Goal: Information Seeking & Learning: Learn about a topic

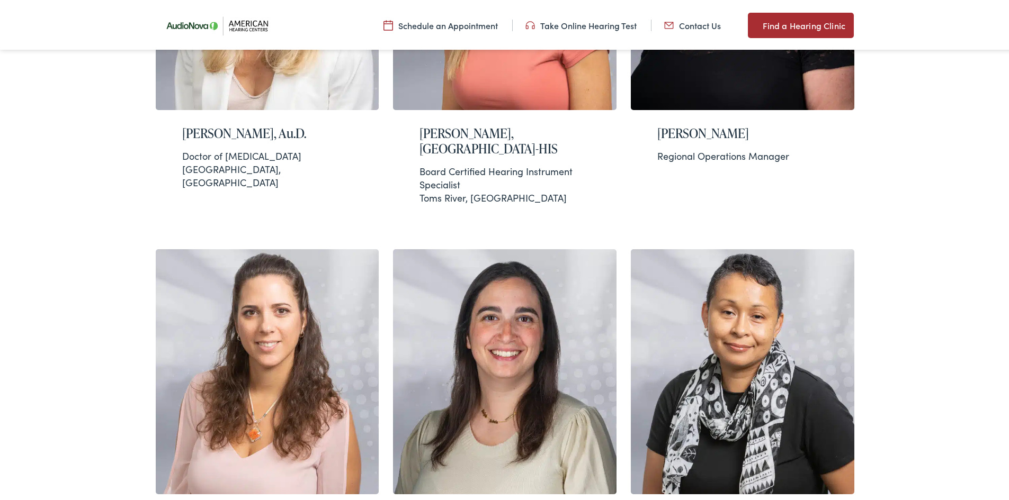
scroll to position [688, 0]
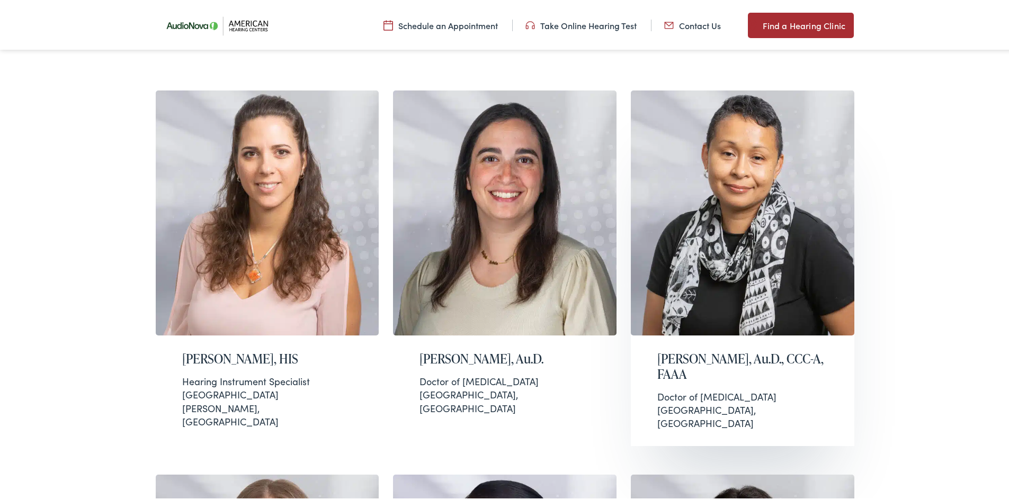
click at [693, 354] on div "Janis Jenkins, Au.D., CCC-A, FAAA Doctor of Audiology Hillsborough, NJ" at bounding box center [742, 389] width 223 height 110
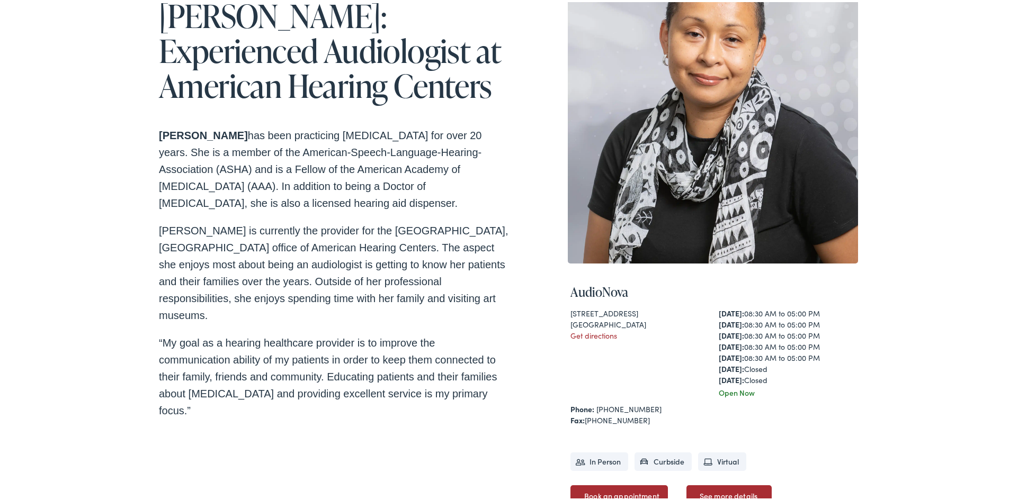
scroll to position [159, 0]
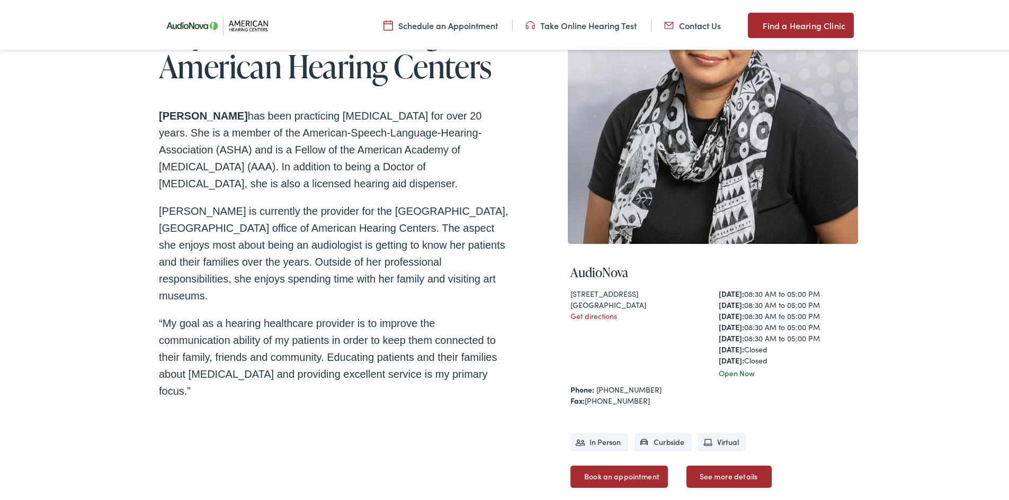
click at [420, 282] on p "Dr. Jenkins is currently the provider for the Hillsborough, NJ office of Americ…" at bounding box center [333, 252] width 349 height 102
click at [411, 284] on p "Dr. Jenkins is currently the provider for the Hillsborough, NJ office of Americ…" at bounding box center [333, 252] width 349 height 102
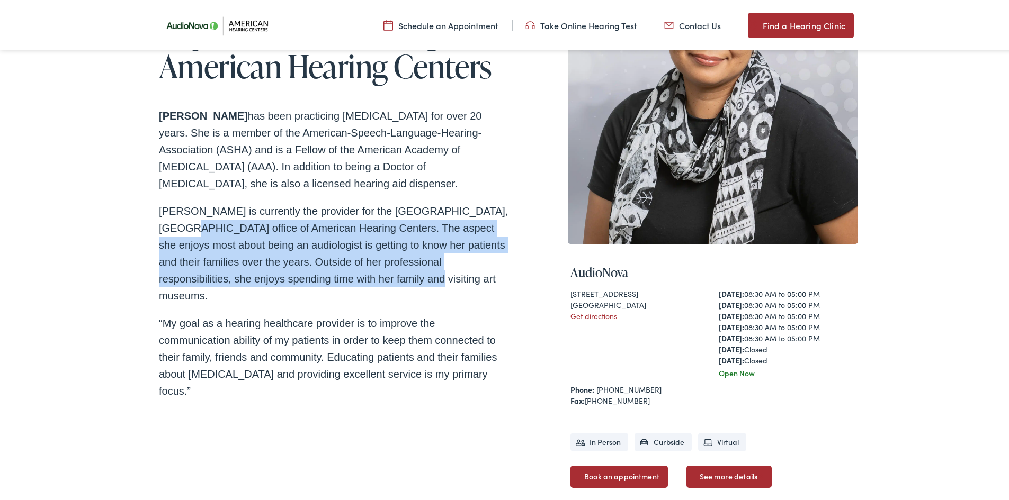
drag, startPoint x: 390, startPoint y: 275, endPoint x: 124, endPoint y: 220, distance: 271.5
click at [124, 220] on div "Home / Meet the Team / Janis Jenkins Janis Jenkins: Experienced Audiologist at …" at bounding box center [508, 251] width 1016 height 658
click at [123, 220] on div "Home / Meet the Team / Janis Jenkins Janis Jenkins: Experienced Audiologist at …" at bounding box center [508, 251] width 1016 height 658
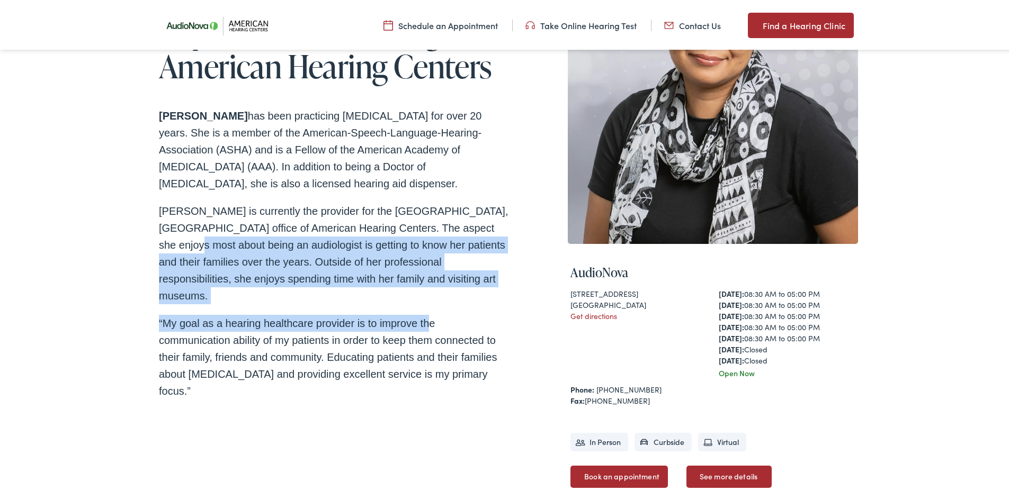
drag, startPoint x: 423, startPoint y: 287, endPoint x: 131, endPoint y: 242, distance: 295.7
click at [140, 246] on div "Home / Meet the Team / Janis Jenkins Janis Jenkins: Experienced Audiologist at …" at bounding box center [508, 251] width 1016 height 658
click at [131, 242] on div "Home / Meet the Team / Janis Jenkins Janis Jenkins: Experienced Audiologist at …" at bounding box center [508, 251] width 1016 height 658
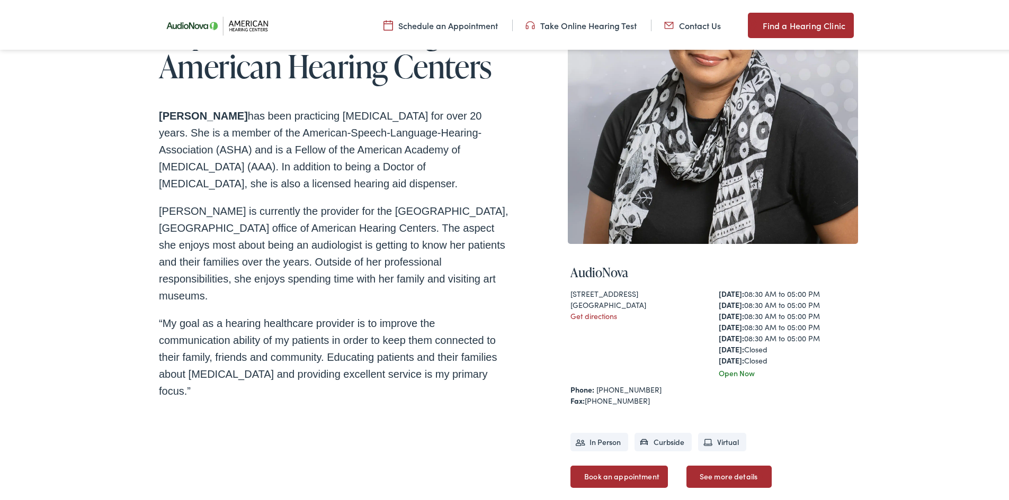
click at [373, 379] on div "Home / Meet the Team / Janis Jenkins Janis Jenkins: Experienced Audiologist at …" at bounding box center [333, 232] width 349 height 589
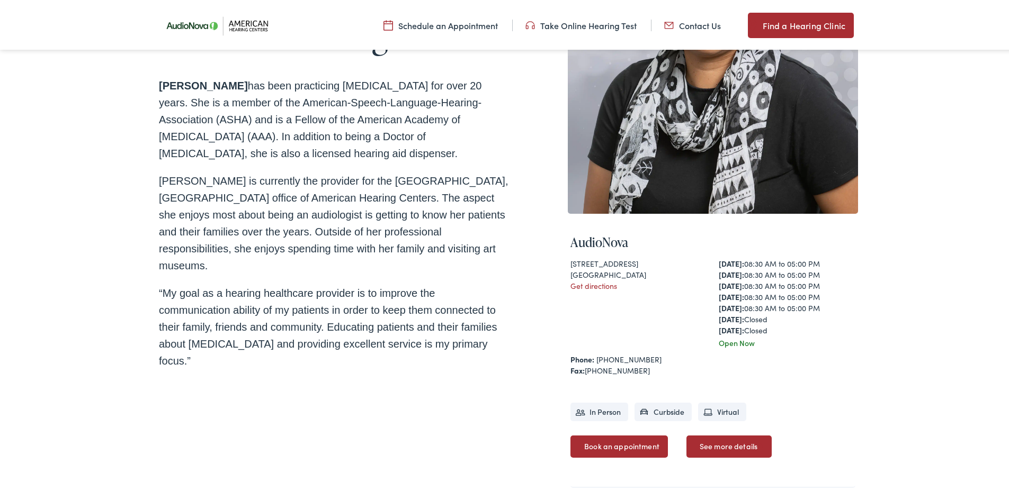
scroll to position [0, 0]
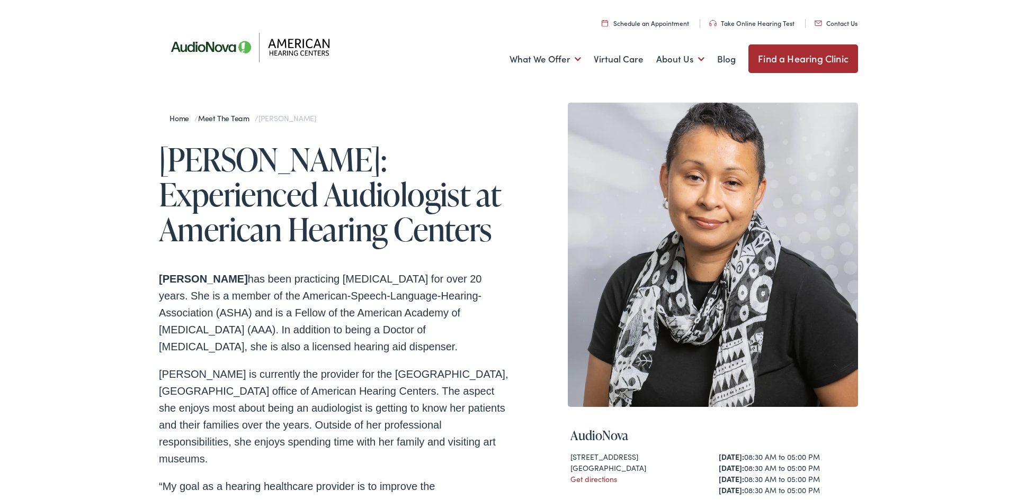
click at [83, 164] on div "Home / Meet the Team / Janis Jenkins Janis Jenkins: Experienced Audiologist at …" at bounding box center [508, 414] width 1016 height 658
click at [721, 19] on link "Take Online Hearing Test" at bounding box center [751, 20] width 85 height 9
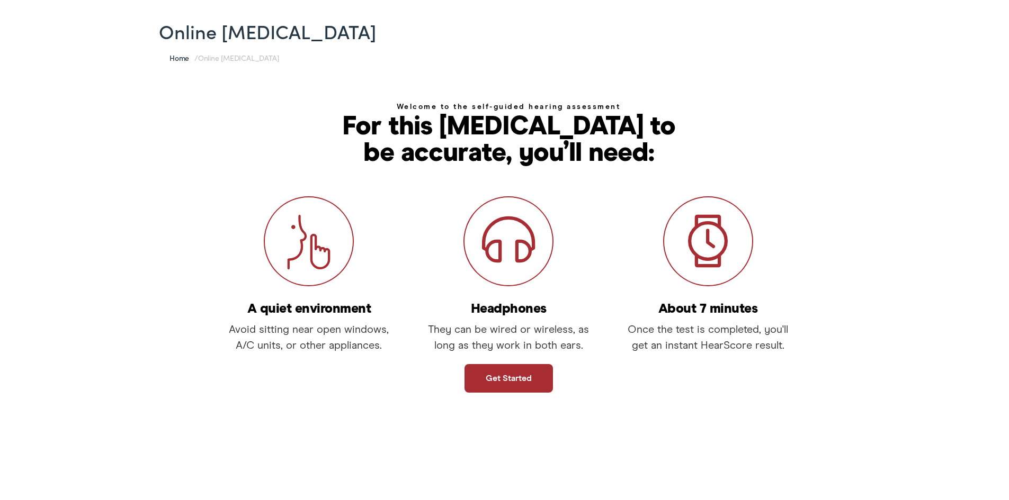
scroll to position [106, 0]
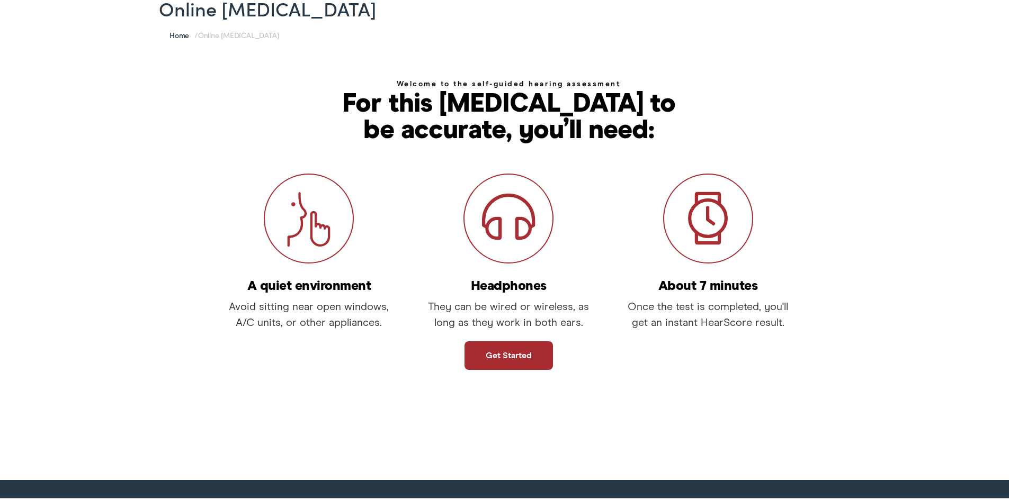
click at [494, 356] on link "Get started" at bounding box center [508, 353] width 88 height 29
